Goal: Subscribe to service/newsletter

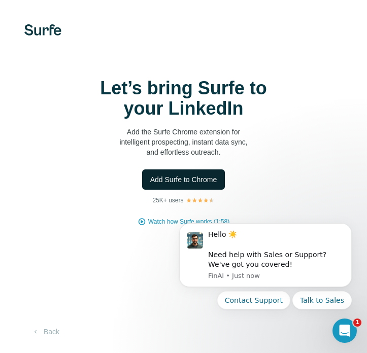
click at [211, 171] on button "Add Surfe to Chrome" at bounding box center [183, 179] width 83 height 20
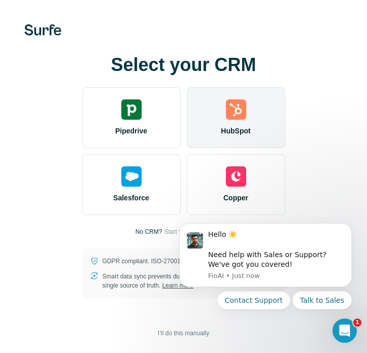
click at [268, 123] on div "HubSpot" at bounding box center [236, 117] width 98 height 61
